Goal: Check status: Check status

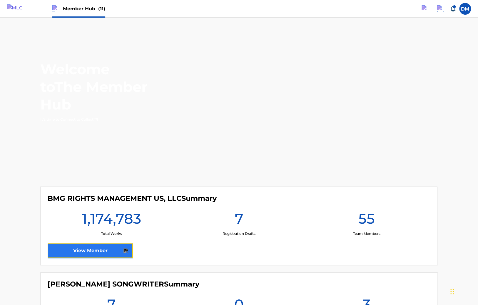
click at [93, 250] on link "View Member" at bounding box center [90, 251] width 85 height 15
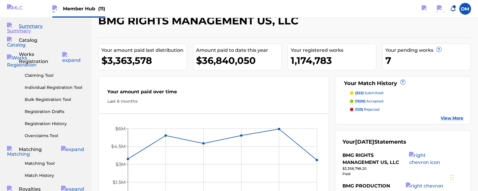
scroll to position [31, 0]
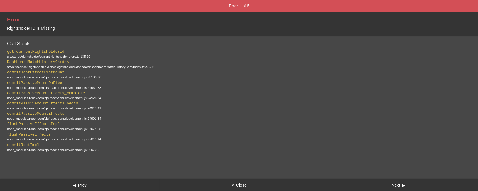
click at [401, 185] on button "Next ▶" at bounding box center [398, 185] width 159 height 12
click at [244, 186] on button "× Close" at bounding box center [238, 185] width 159 height 12
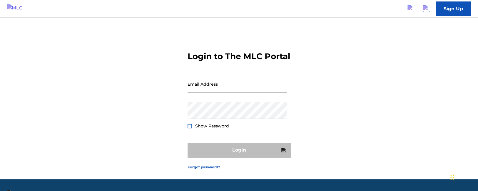
click at [199, 92] on input "Email Address" at bounding box center [236, 84] width 99 height 17
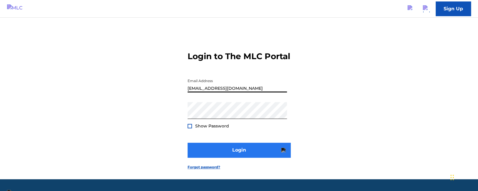
type input "[EMAIL_ADDRESS][DOMAIN_NAME]"
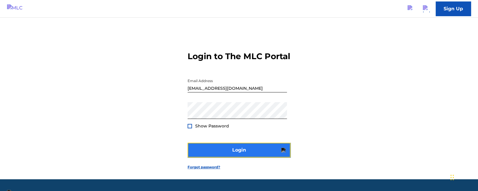
click at [217, 157] on button "Login" at bounding box center [238, 150] width 103 height 15
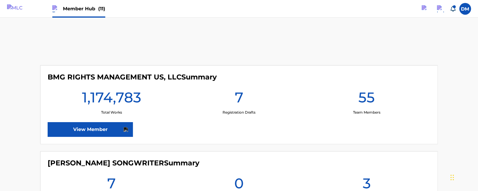
scroll to position [124, 0]
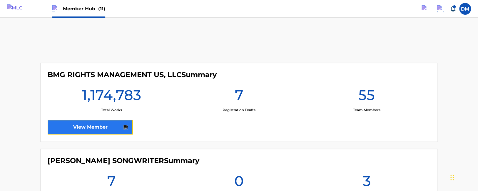
click at [110, 126] on link "View Member" at bounding box center [90, 127] width 85 height 15
